Goal: Task Accomplishment & Management: Complete application form

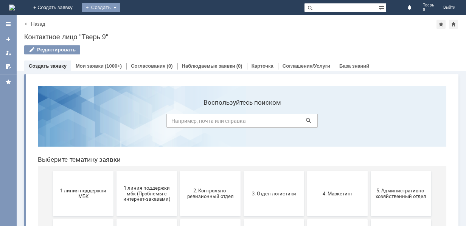
click at [120, 8] on div "Создать" at bounding box center [101, 7] width 39 height 9
click at [141, 19] on link "Заявка" at bounding box center [112, 22] width 58 height 9
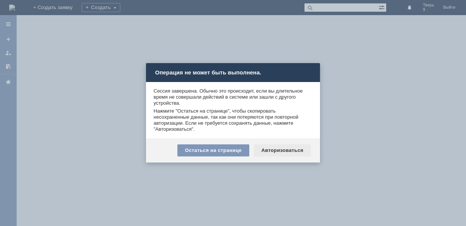
click at [289, 149] on div "Авторизоваться" at bounding box center [282, 151] width 57 height 12
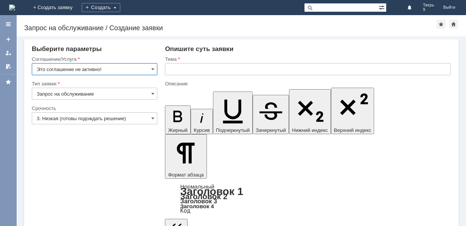
click at [115, 64] on input "Это соглашение не активно!" at bounding box center [95, 69] width 126 height 12
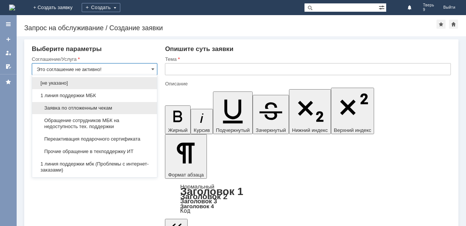
click at [93, 109] on span "Заявка по отложенным чекам" at bounding box center [95, 108] width 116 height 6
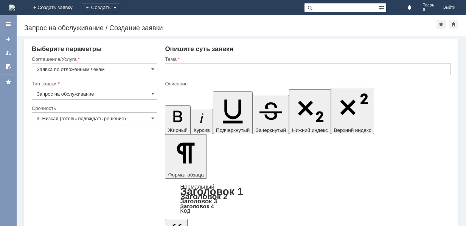
type input "Заявка по отложенным чекам"
click at [201, 68] on input "text" at bounding box center [308, 69] width 286 height 12
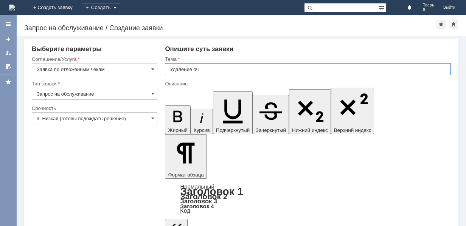
type input "Удаление оч"
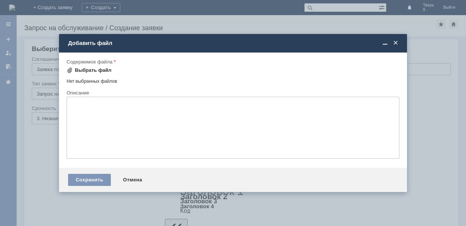
click at [98, 70] on div "Выбрать файл" at bounding box center [93, 70] width 37 height 6
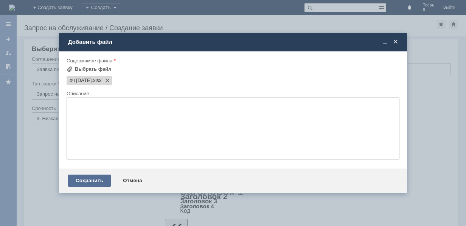
click at [98, 180] on div "Сохранить" at bounding box center [89, 181] width 43 height 12
